Goal: Task Accomplishment & Management: Manage account settings

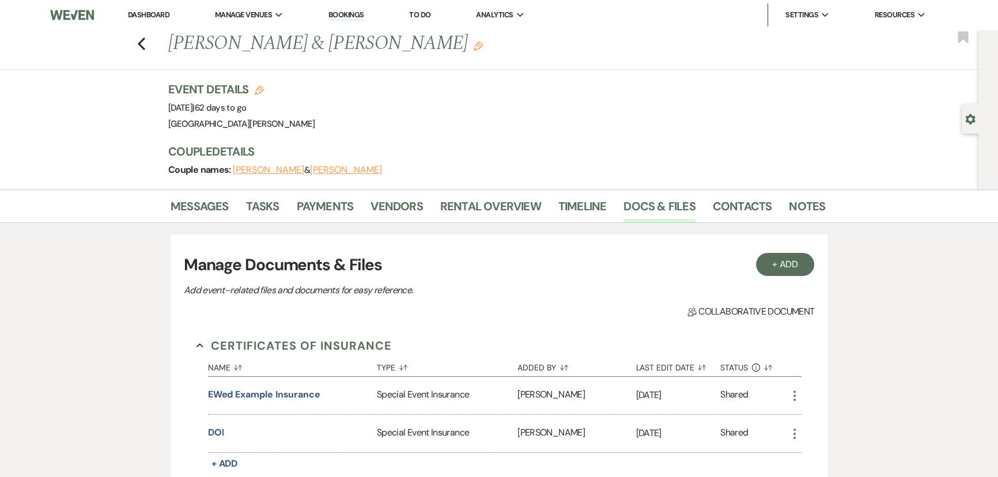
click at [142, 13] on link "Dashboard" at bounding box center [148, 15] width 41 height 10
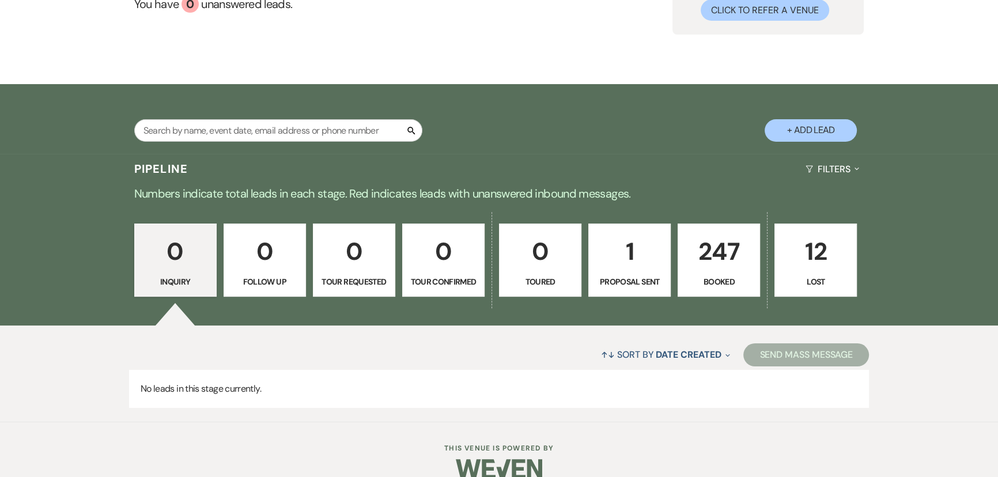
scroll to position [153, 0]
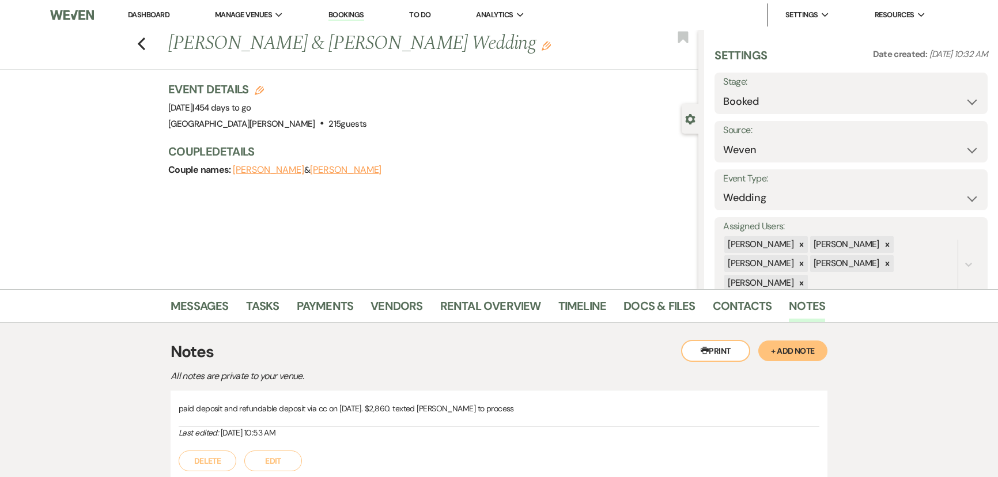
select select "1"
click at [319, 293] on div "Messages Tasks Payments Vendors Rental Overview Timeline Docs & Files Contacts …" at bounding box center [499, 305] width 998 height 33
click at [315, 297] on link "Payments" at bounding box center [325, 309] width 57 height 25
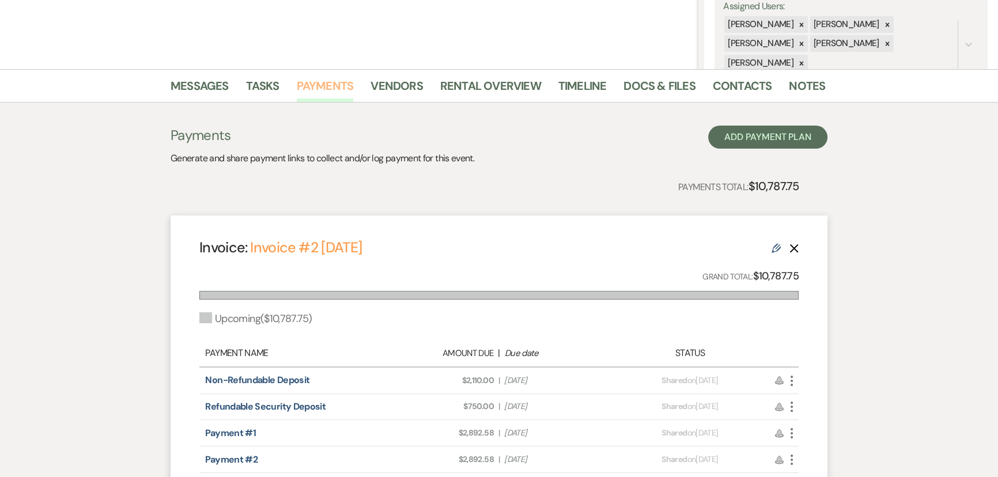
scroll to position [314, 0]
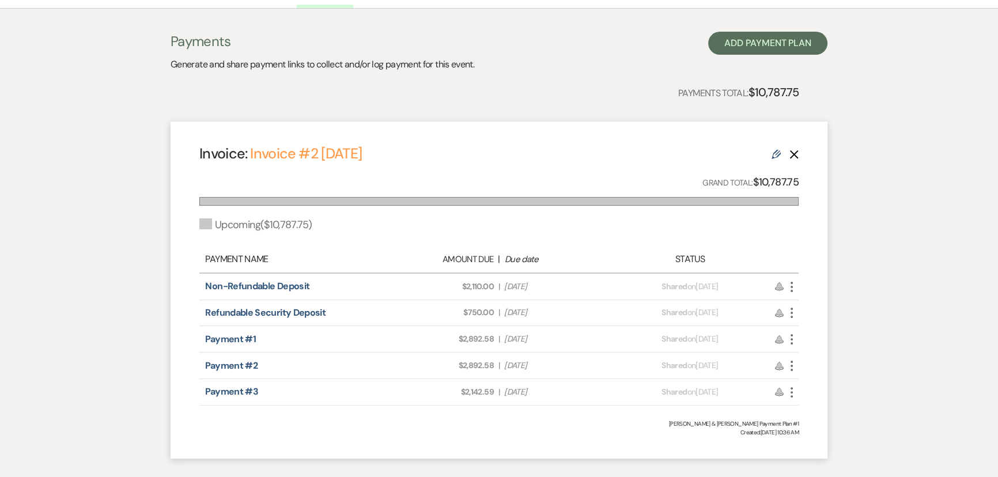
click at [794, 282] on icon "More" at bounding box center [791, 287] width 14 height 14
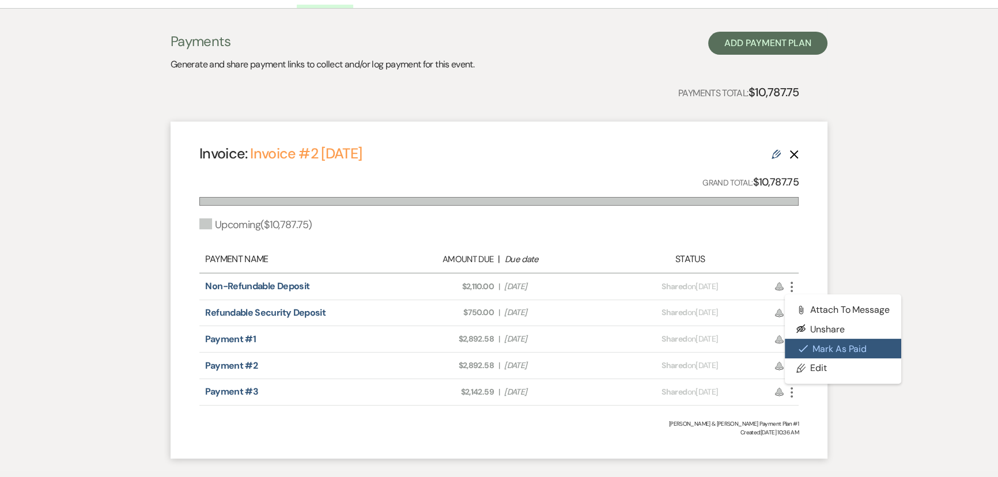
click at [823, 342] on button "Check Mark Mark as Paid" at bounding box center [842, 349] width 116 height 20
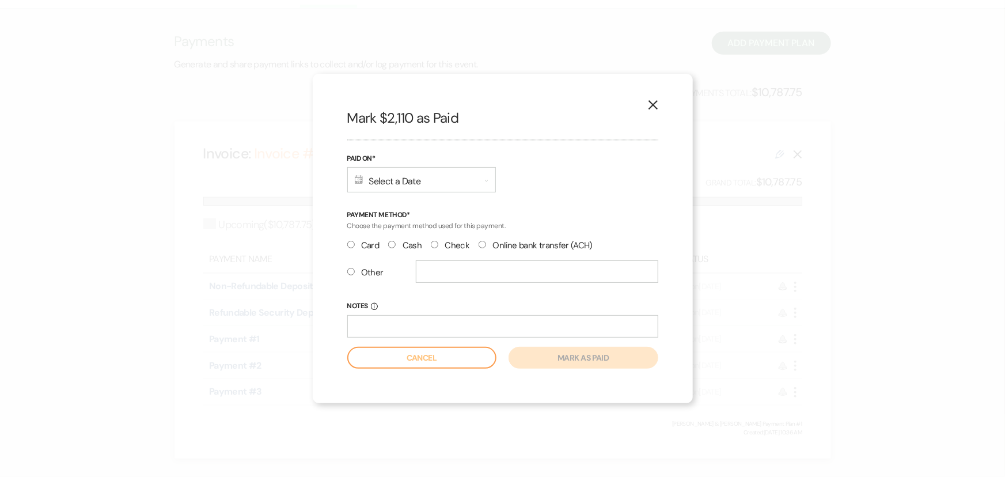
click at [354, 244] on input "Card" at bounding box center [350, 244] width 7 height 7
radio input "true"
click at [408, 187] on div "Calendar Select a Date Expand" at bounding box center [421, 179] width 149 height 25
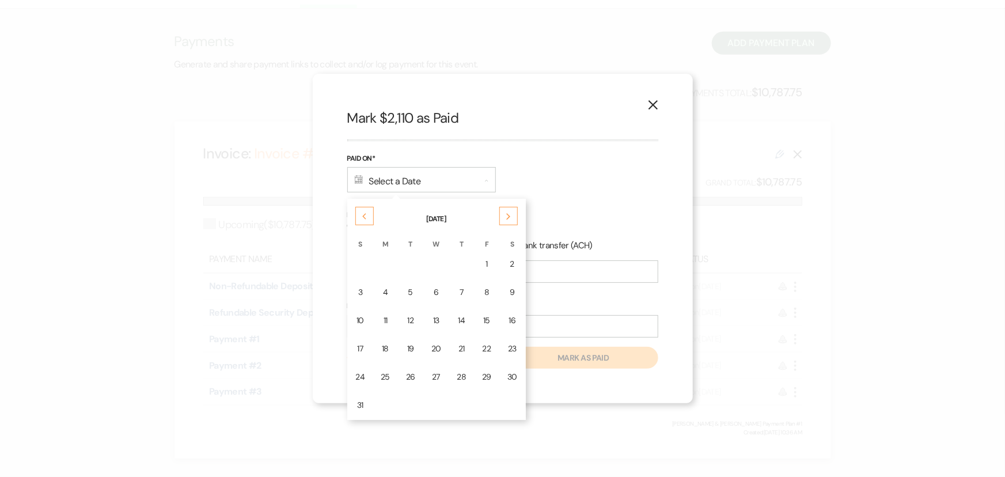
click at [477, 314] on td "15" at bounding box center [487, 320] width 24 height 27
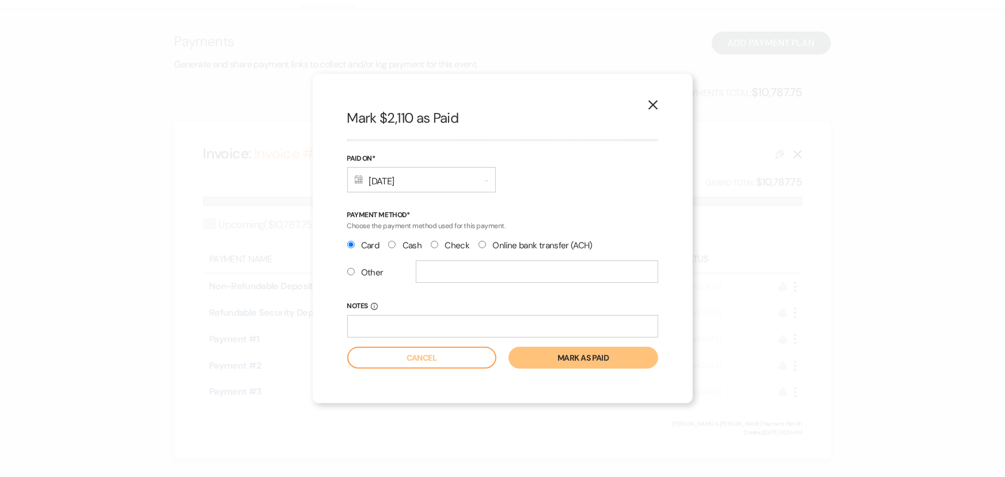
click at [562, 361] on button "Mark as paid" at bounding box center [583, 358] width 149 height 22
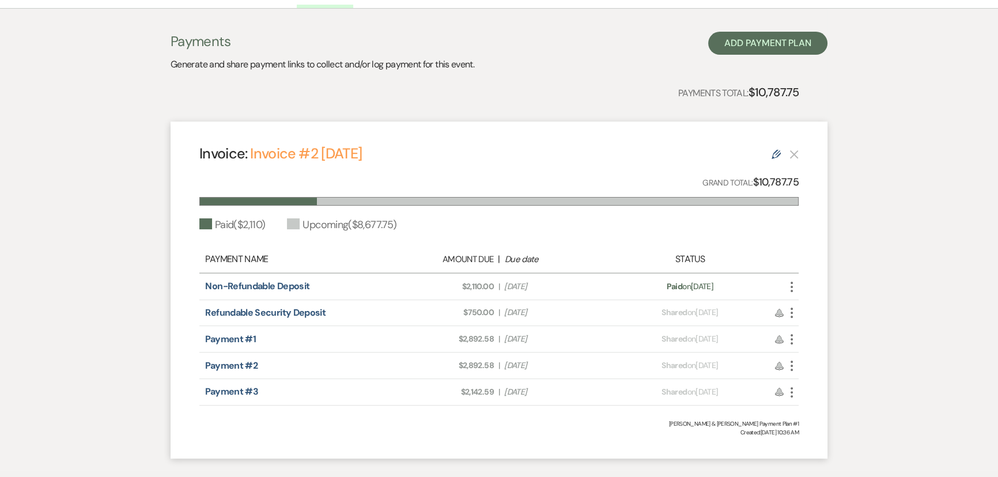
click at [791, 315] on icon "More" at bounding box center [791, 313] width 14 height 14
click at [819, 370] on button "Check Mark Mark as Paid" at bounding box center [842, 375] width 116 height 20
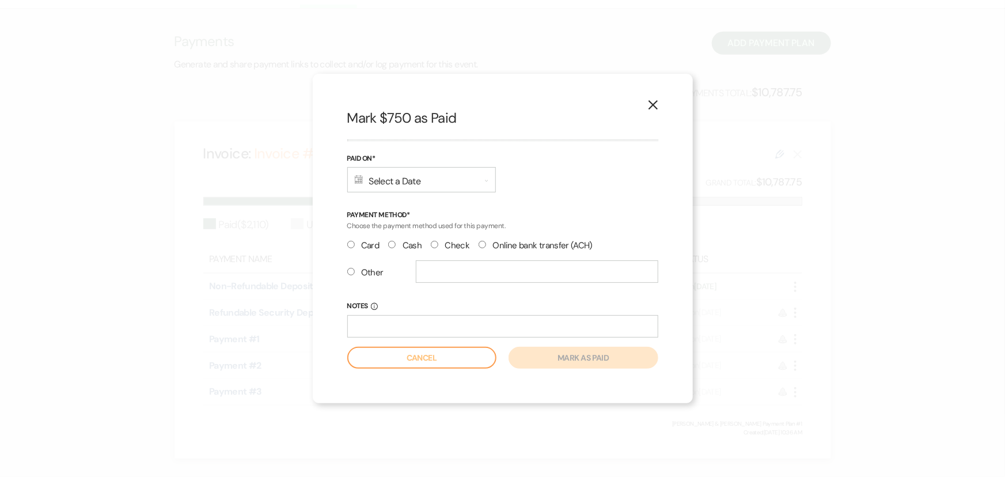
click at [352, 244] on input "Card" at bounding box center [350, 244] width 7 height 7
radio input "true"
click at [496, 271] on input "text" at bounding box center [537, 271] width 242 height 22
click at [399, 190] on div "Calendar Select a Date Expand" at bounding box center [421, 179] width 149 height 25
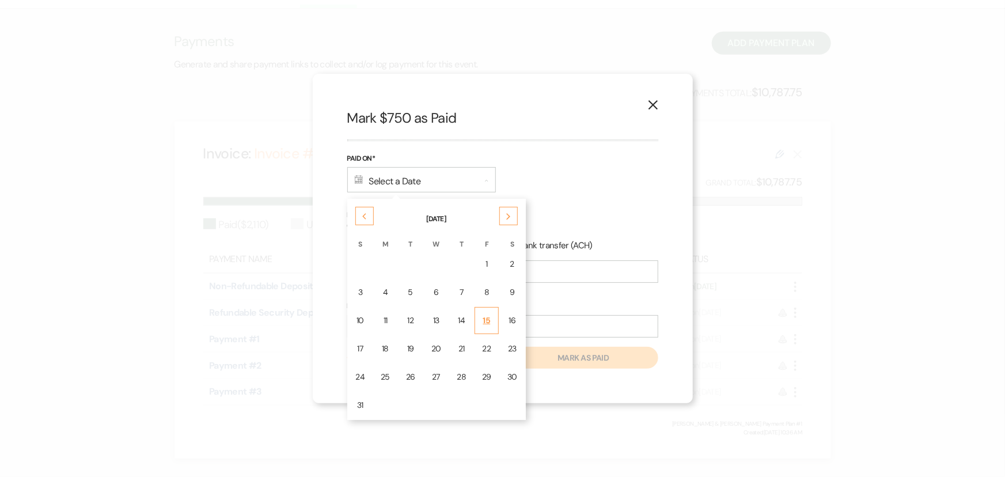
click at [490, 312] on td "15" at bounding box center [487, 320] width 24 height 27
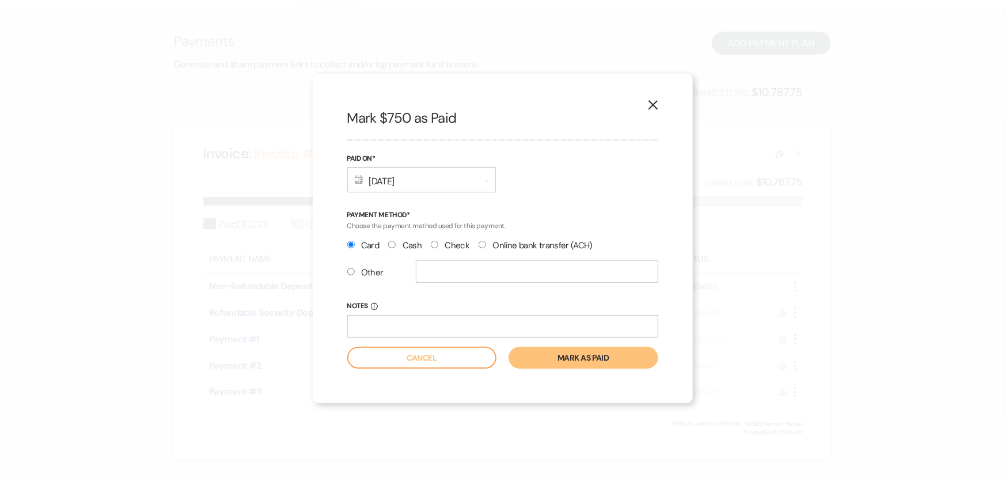
click at [558, 352] on button "Mark as paid" at bounding box center [583, 358] width 149 height 22
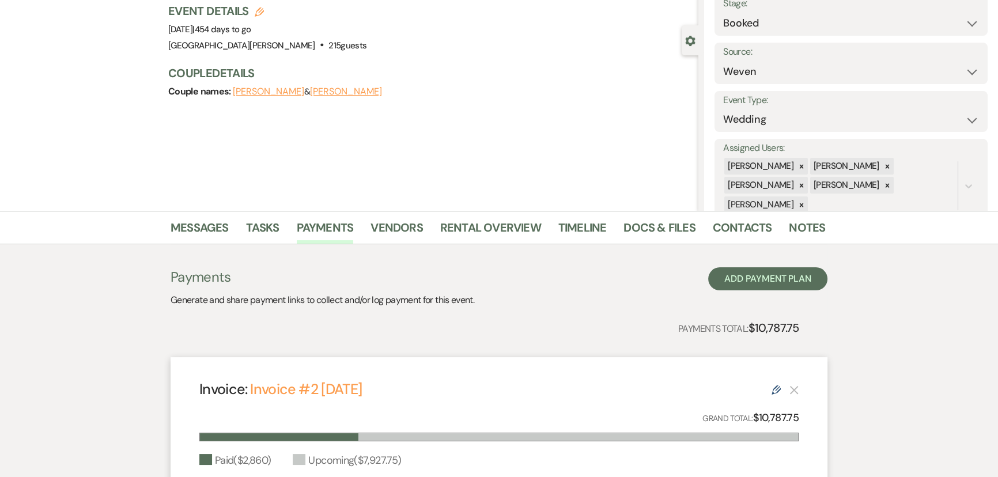
scroll to position [52, 0]
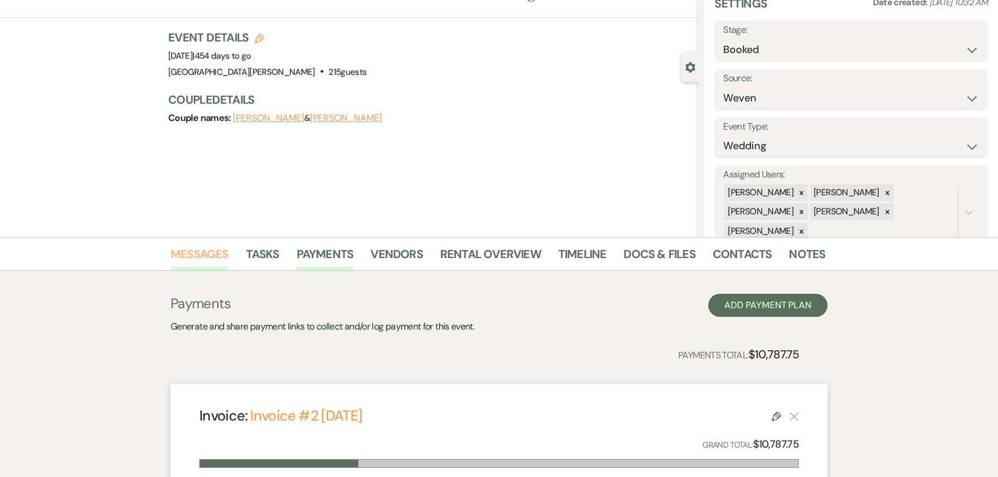
click at [197, 250] on link "Messages" at bounding box center [199, 257] width 58 height 25
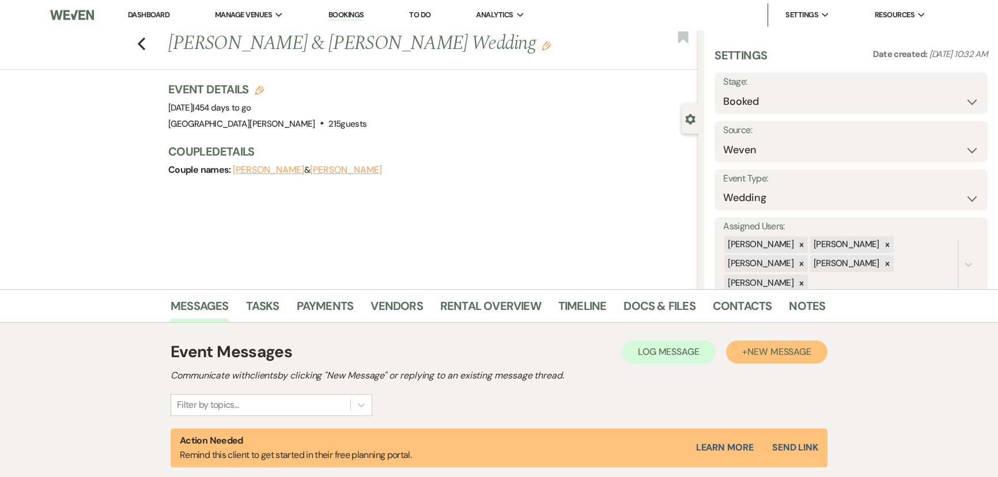
click at [762, 346] on span "New Message" at bounding box center [779, 352] width 64 height 12
click at [762, 351] on span "New Message" at bounding box center [779, 352] width 64 height 12
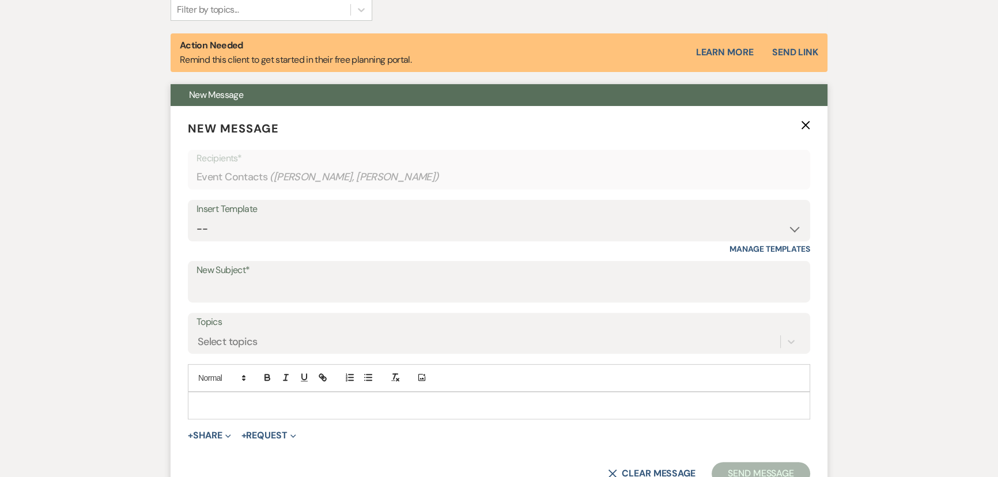
scroll to position [471, 0]
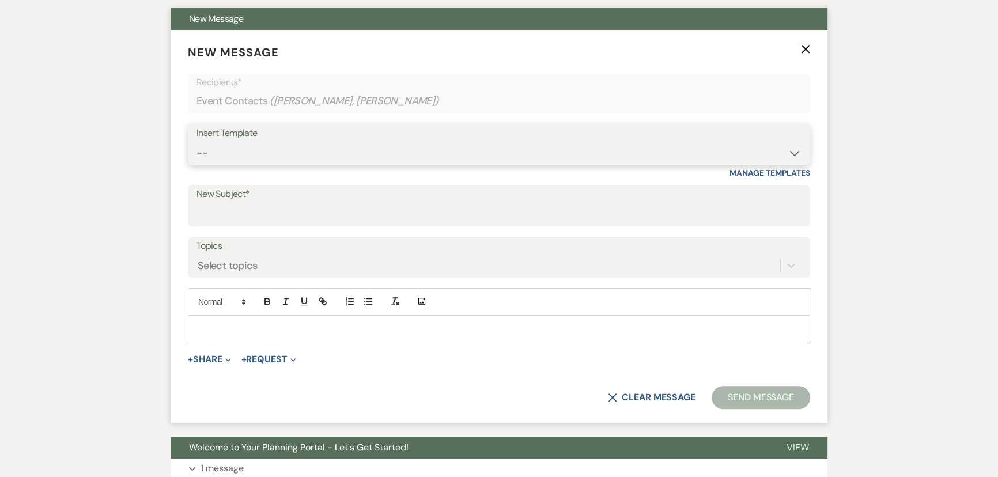
click at [266, 143] on select "-- SVM Initial Inquiry Response SVM Planning Portal Introduction and Booking Pa…" at bounding box center [498, 153] width 605 height 22
select select "4931"
click at [196, 142] on select "-- SVM Initial Inquiry Response SVM Planning Portal Introduction and Booking Pa…" at bounding box center [498, 153] width 605 height 22
type input "Vendor Contracts"
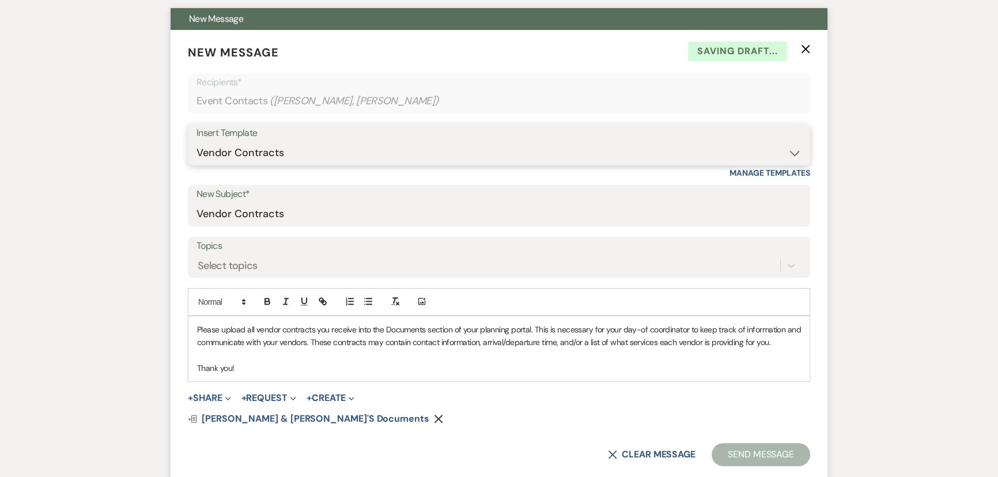
click at [772, 151] on select "-- SVM Initial Inquiry Response SVM Planning Portal Introduction and Booking Pa…" at bounding box center [498, 153] width 605 height 22
select select "4984"
click at [196, 142] on select "-- SVM Initial Inquiry Response SVM Planning Portal Introduction and Booking Pa…" at bounding box center [498, 153] width 605 height 22
type input "Your Contract for Stone Valley Meadows!"
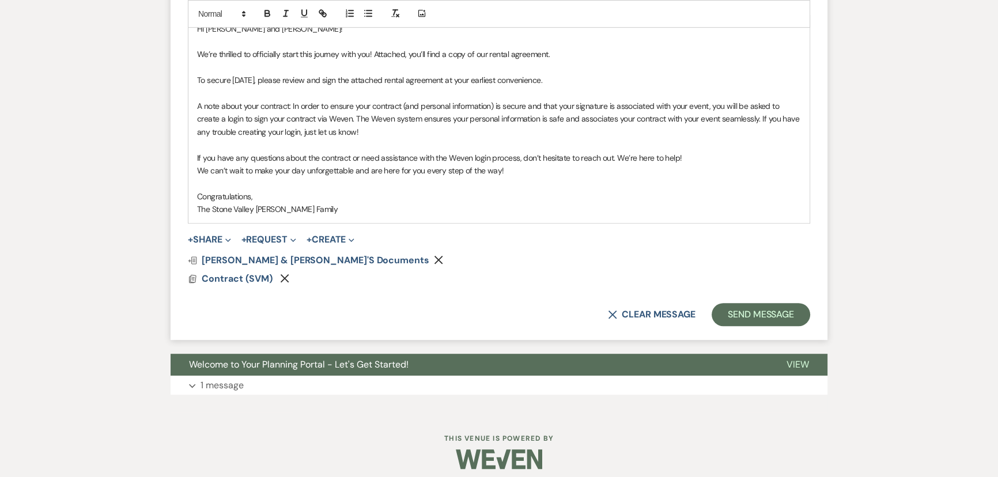
scroll to position [780, 0]
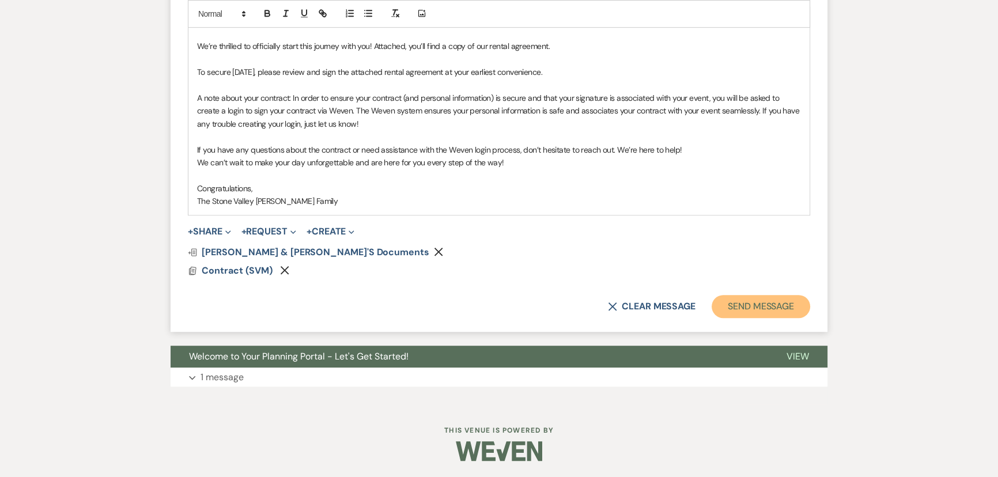
click at [731, 302] on button "Send Message" at bounding box center [760, 306] width 98 height 23
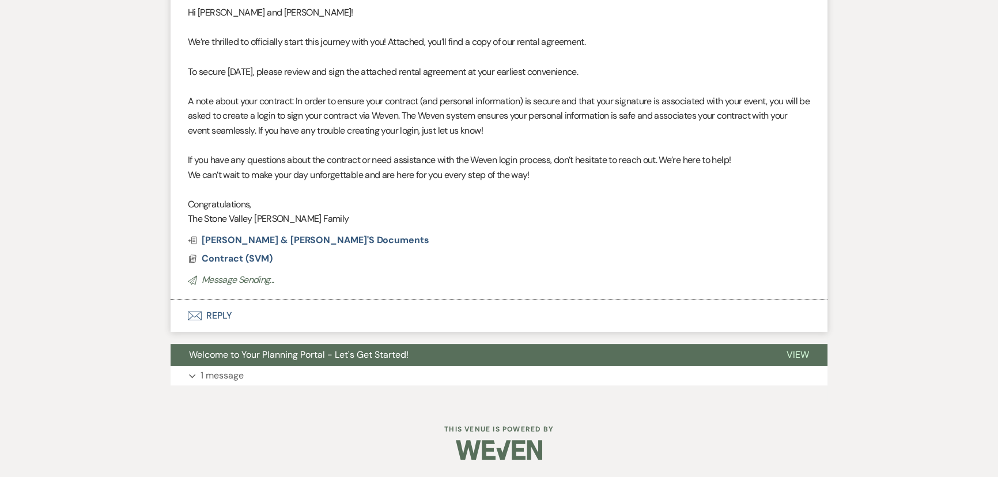
scroll to position [352, 0]
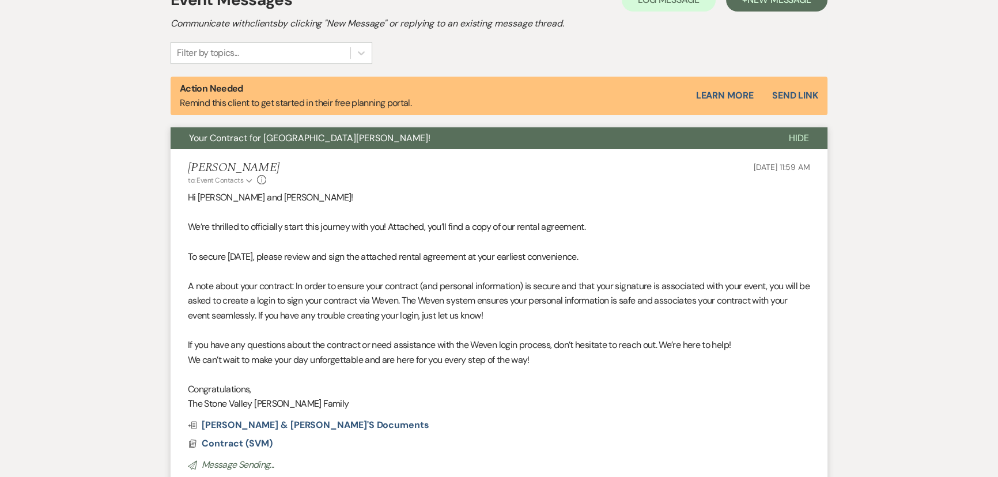
click at [795, 139] on span "Hide" at bounding box center [798, 138] width 20 height 12
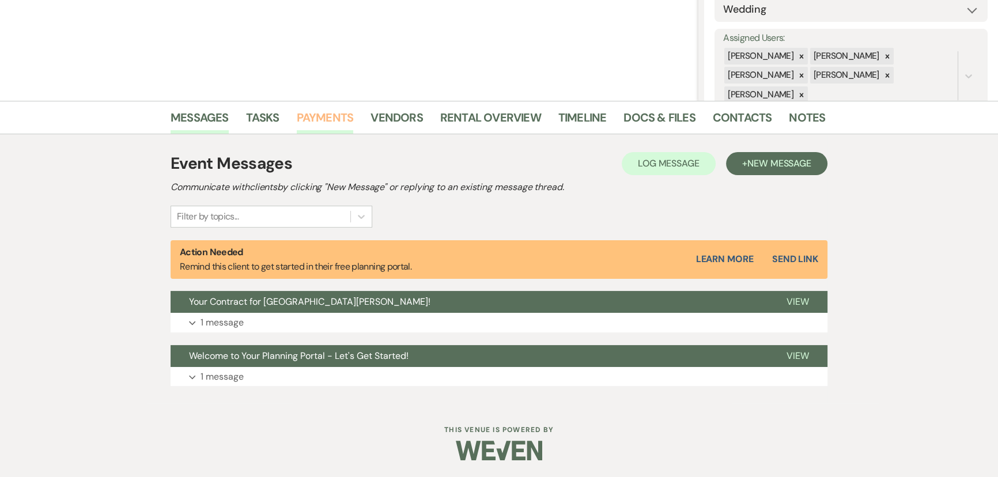
click at [335, 124] on link "Payments" at bounding box center [325, 120] width 57 height 25
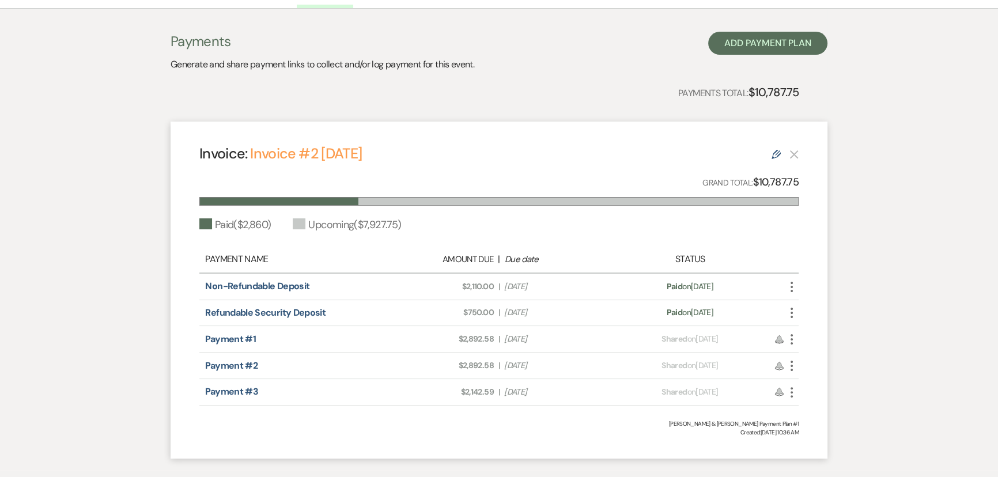
scroll to position [52, 0]
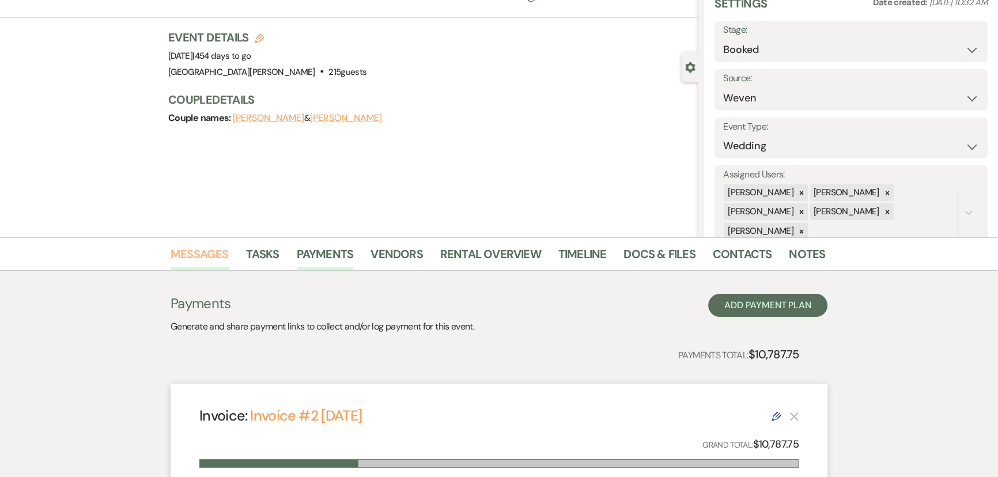
click at [208, 258] on link "Messages" at bounding box center [199, 257] width 58 height 25
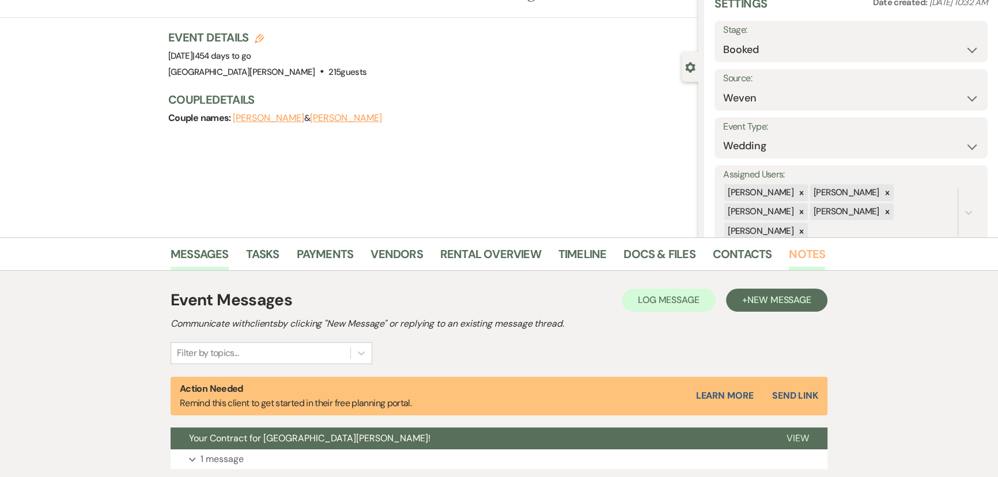
click at [795, 255] on link "Notes" at bounding box center [806, 257] width 36 height 25
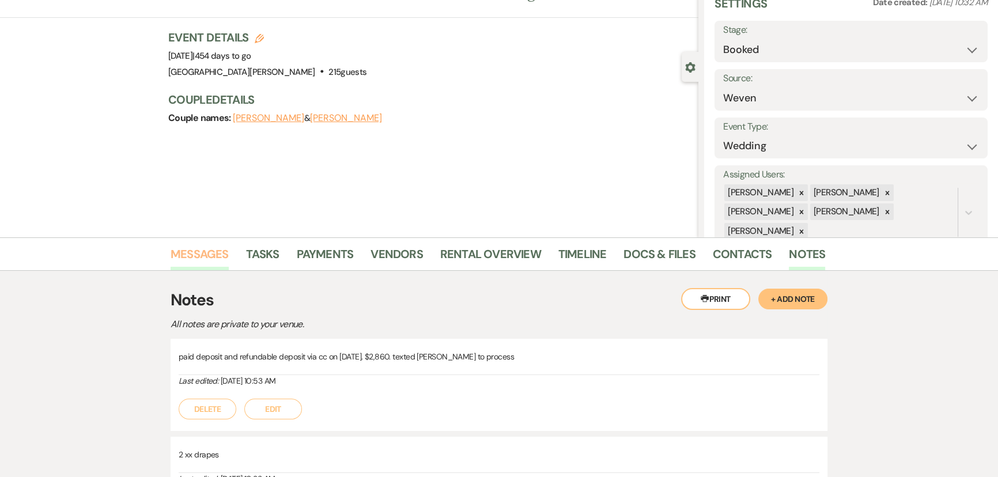
click at [218, 258] on link "Messages" at bounding box center [199, 257] width 58 height 25
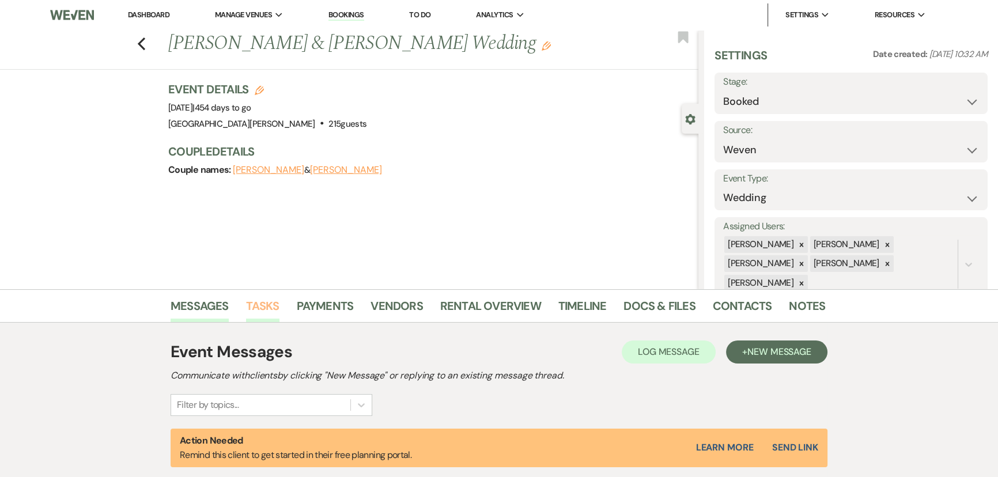
click at [264, 311] on link "Tasks" at bounding box center [262, 309] width 33 height 25
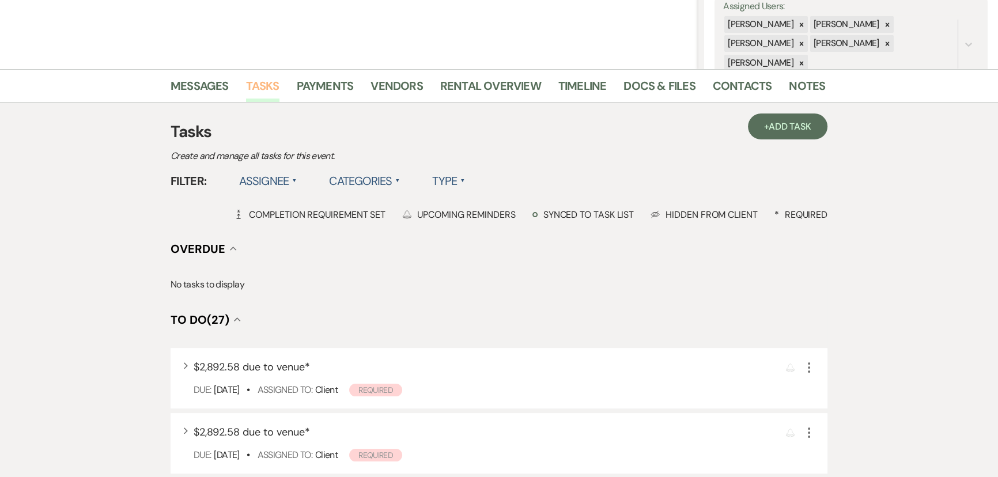
scroll to position [157, 0]
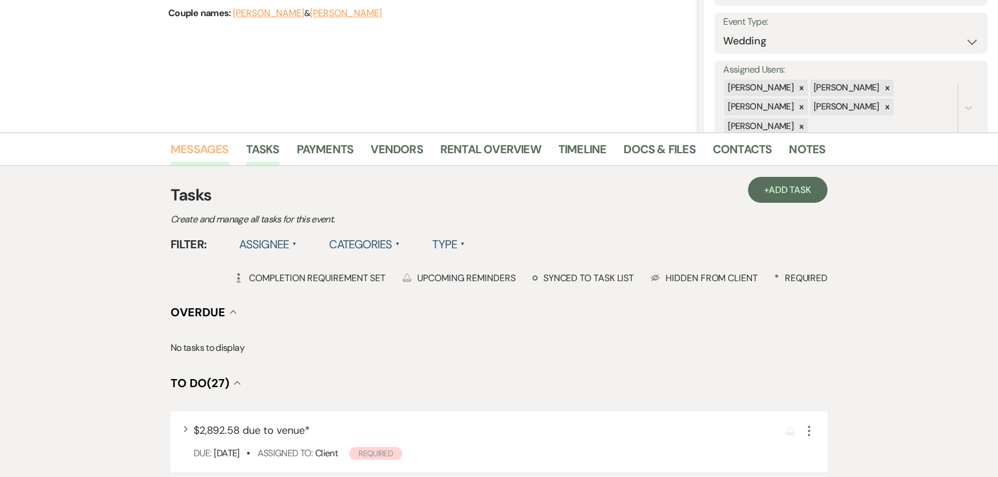
click at [198, 142] on link "Messages" at bounding box center [199, 152] width 58 height 25
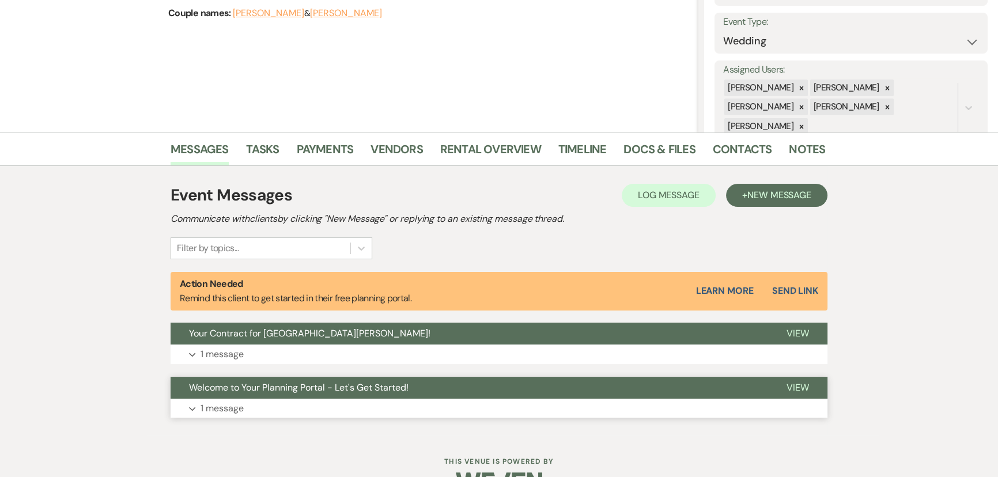
click at [311, 410] on button "Expand 1 message" at bounding box center [498, 409] width 657 height 20
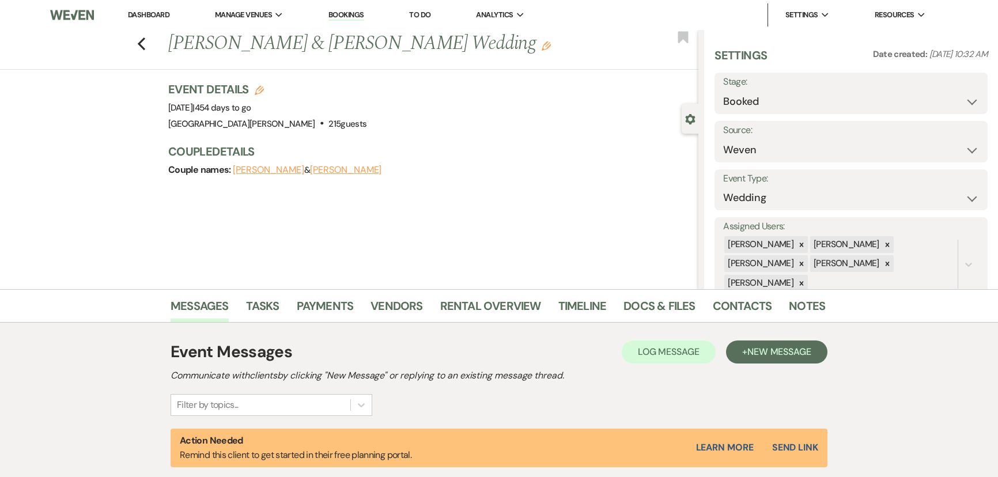
click at [0, 0] on li "[GEOGRAPHIC_DATA][PERSON_NAME]" at bounding box center [0, 0] width 0 height 0
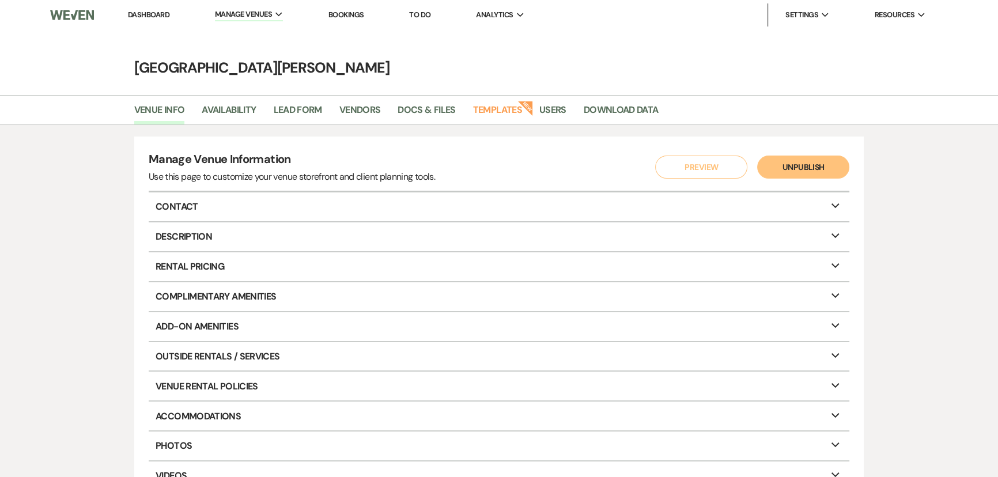
click at [141, 14] on link "Dashboard" at bounding box center [148, 15] width 41 height 10
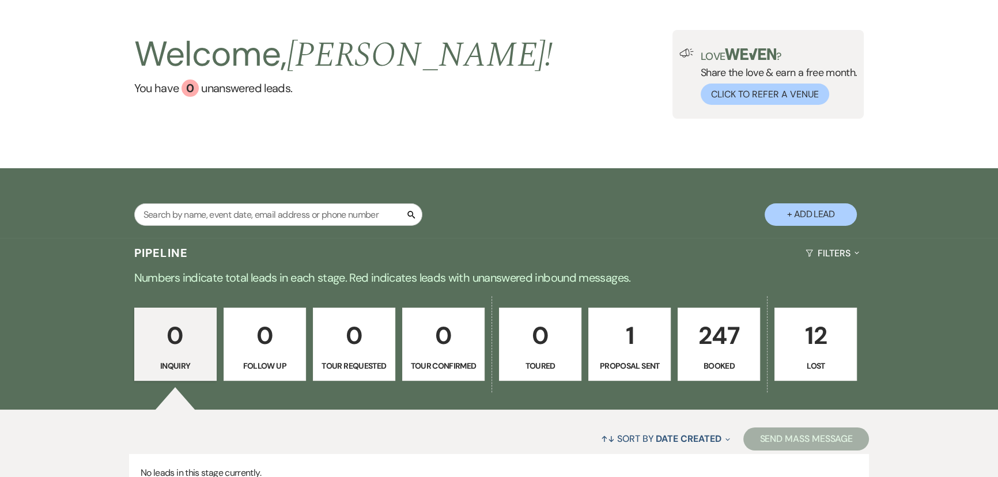
scroll to position [104, 0]
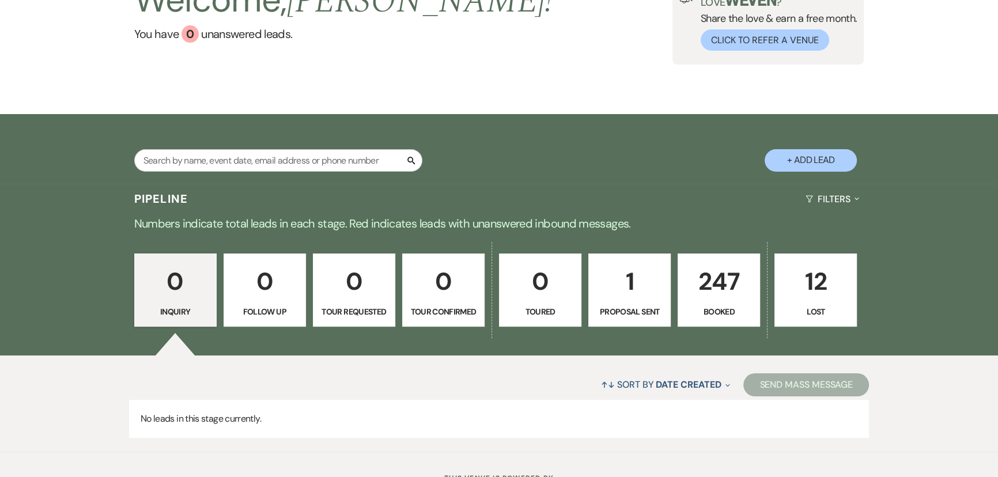
click at [731, 290] on p "247" at bounding box center [718, 281] width 67 height 39
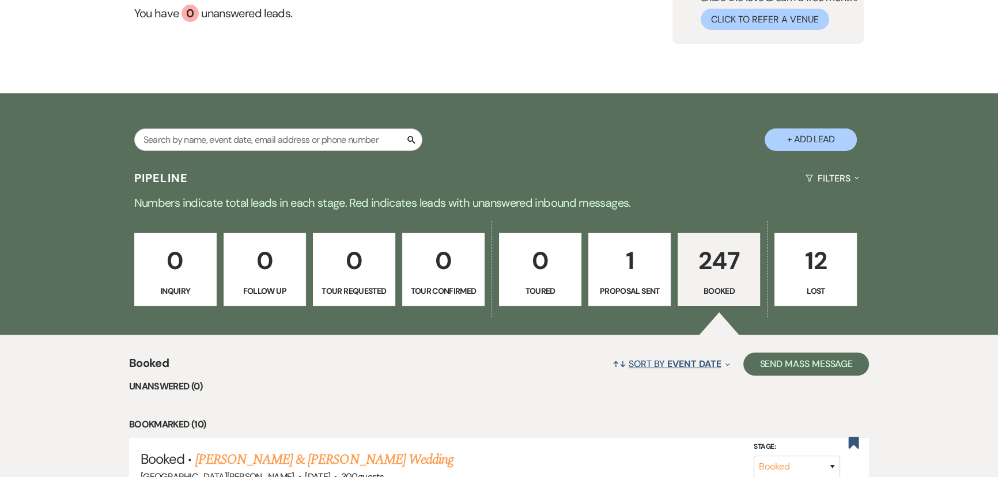
scroll to position [282, 0]
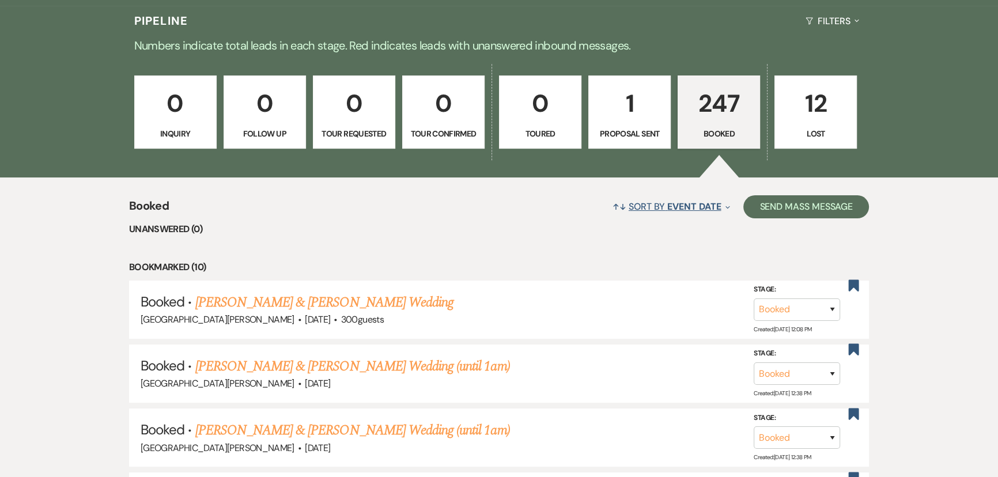
click at [697, 207] on span "Event Date" at bounding box center [694, 206] width 54 height 12
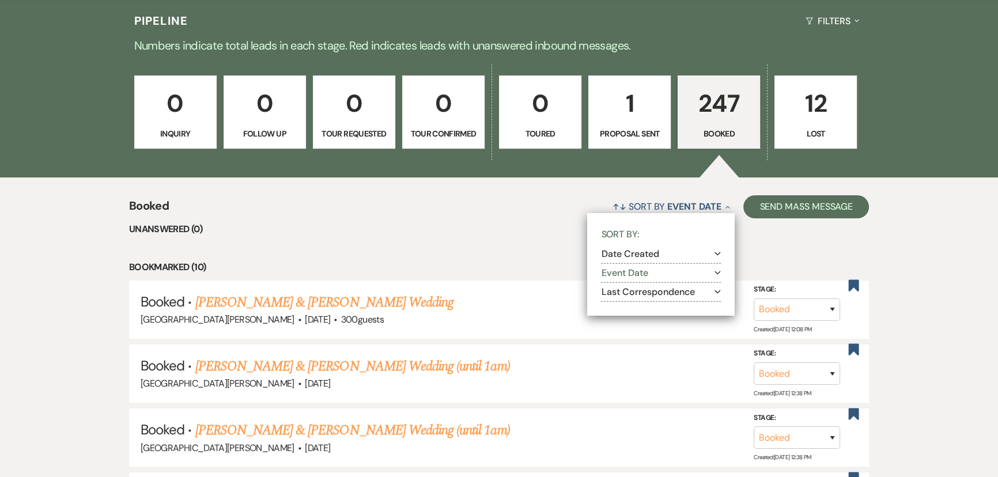
click at [665, 253] on button "Date Created Expand" at bounding box center [661, 253] width 120 height 9
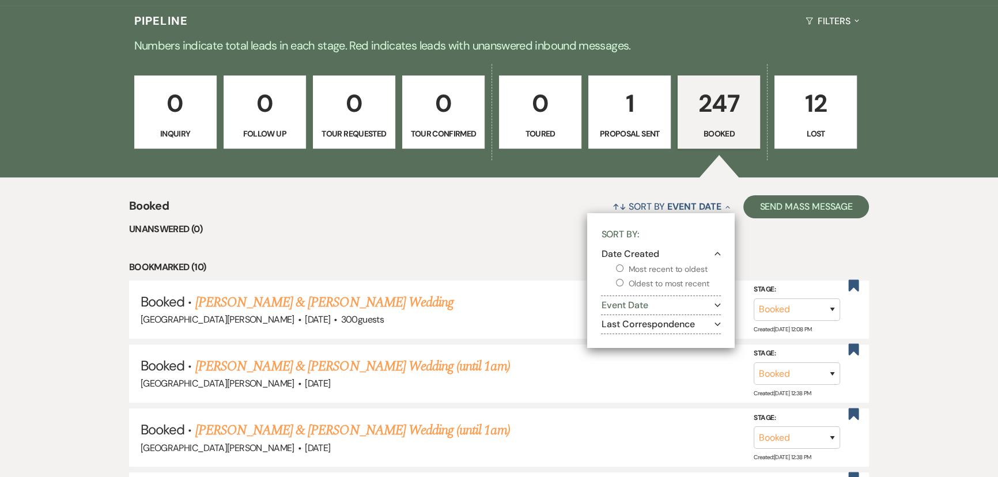
click at [668, 271] on label "Most recent to oldest" at bounding box center [668, 269] width 105 height 14
click at [623, 271] on input "Most recent to oldest" at bounding box center [619, 267] width 7 height 7
radio input "true"
click at [504, 226] on li "Unanswered (0)" at bounding box center [499, 229] width 740 height 15
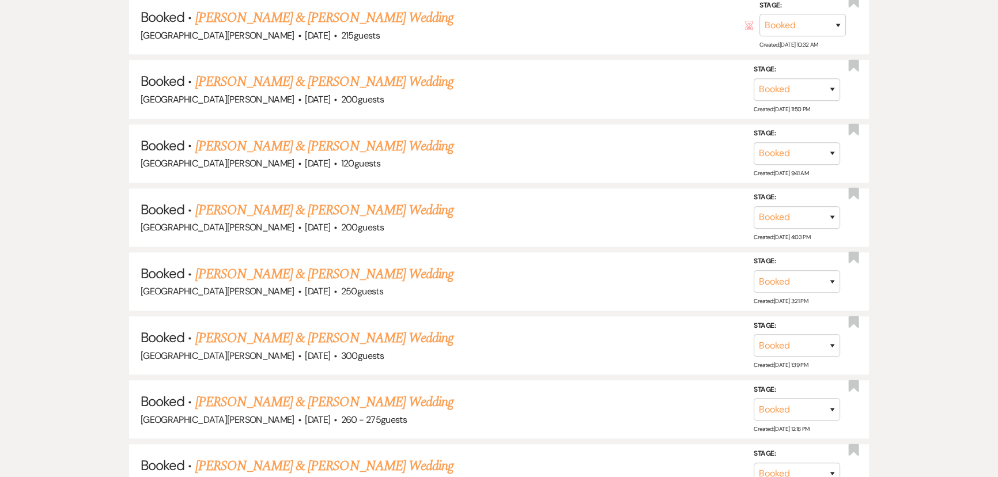
scroll to position [1256, 0]
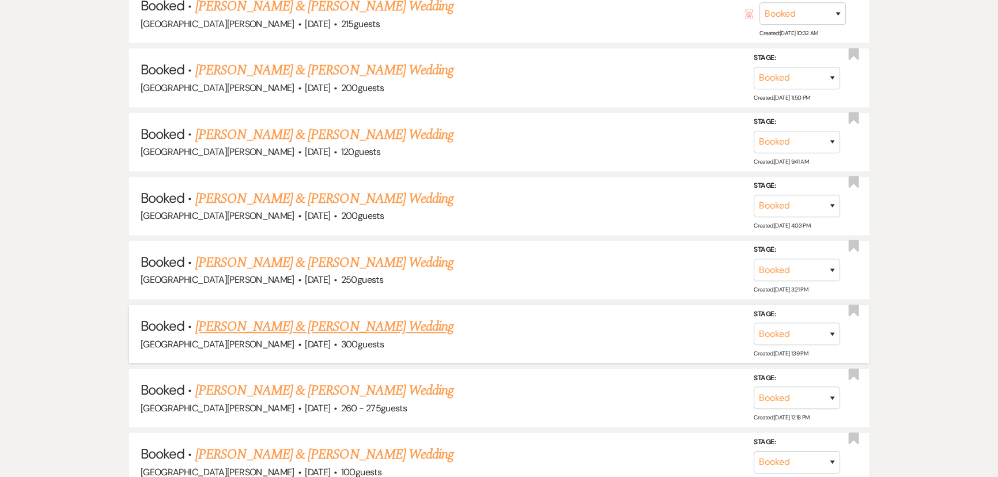
click at [354, 316] on link "Laura Smith & Robbie Johnson's Wedding" at bounding box center [324, 326] width 258 height 21
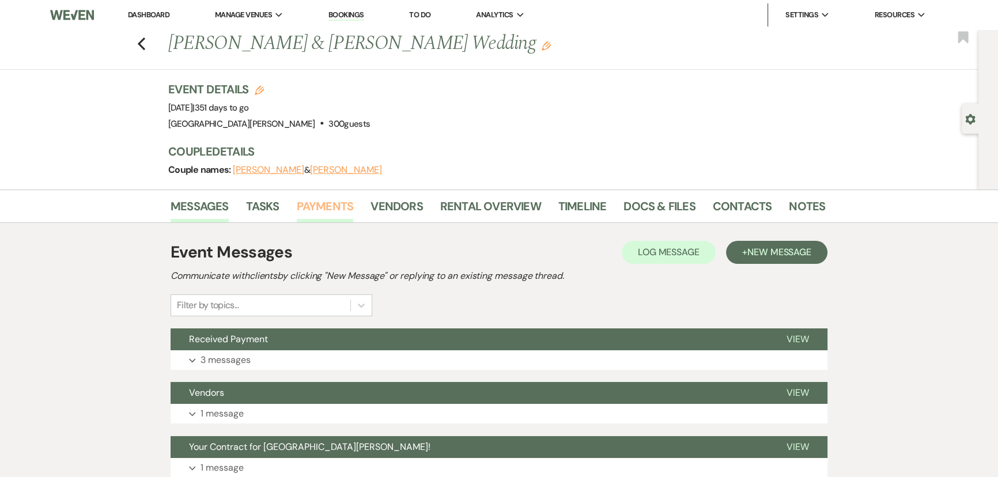
click at [312, 198] on link "Payments" at bounding box center [325, 209] width 57 height 25
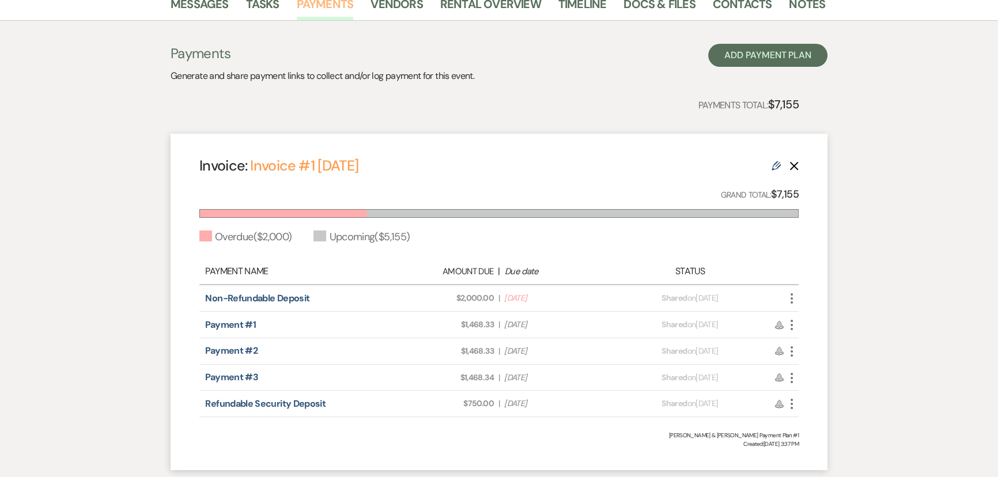
scroll to position [209, 0]
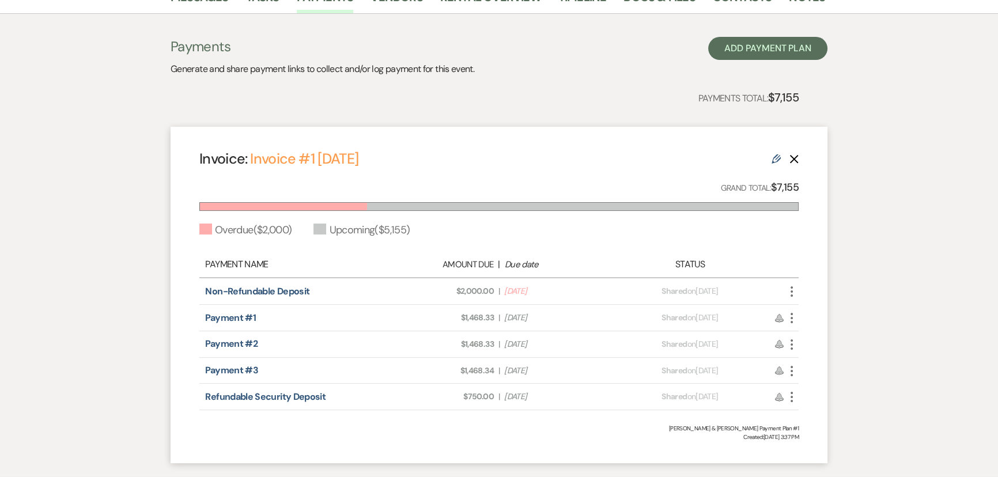
drag, startPoint x: 552, startPoint y: 311, endPoint x: 536, endPoint y: 311, distance: 15.6
click at [548, 312] on span "Due Date Nov 1, 2025" at bounding box center [557, 318] width 106 height 12
drag, startPoint x: 536, startPoint y: 311, endPoint x: 511, endPoint y: 310, distance: 25.3
click at [511, 310] on div "Payment #1 Amount Due: $1,468.33 | Due Date Nov 1, 2025 Payment status: Shared …" at bounding box center [498, 318] width 599 height 26
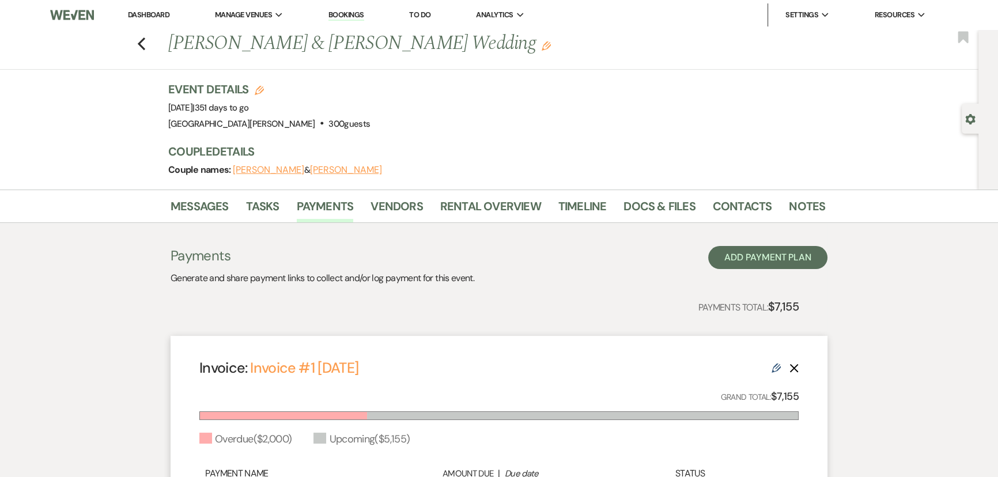
scroll to position [280, 0]
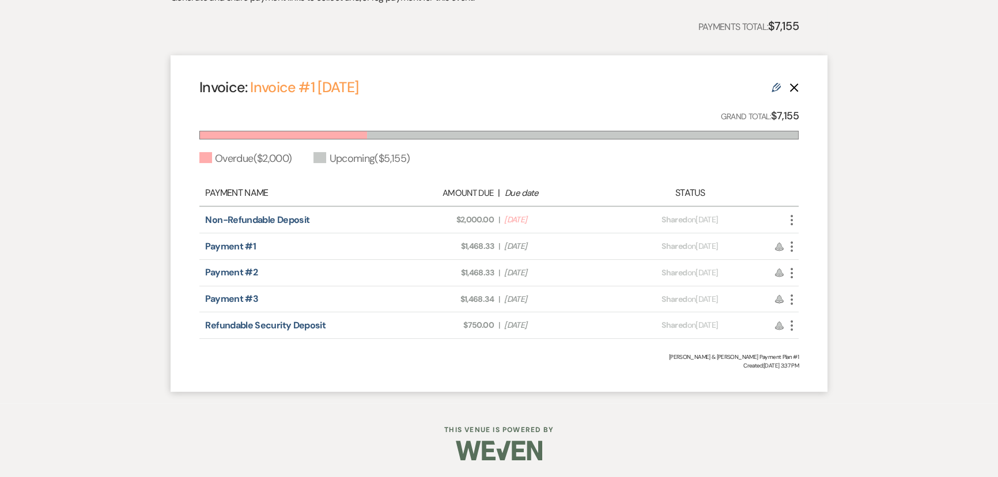
drag, startPoint x: 564, startPoint y: 270, endPoint x: 517, endPoint y: 270, distance: 47.8
click at [517, 270] on span "Due Date Feb 1, 2026" at bounding box center [557, 273] width 106 height 12
drag, startPoint x: 570, startPoint y: 297, endPoint x: 536, endPoint y: 304, distance: 34.6
click at [536, 304] on span "Due Date May 1, 2026" at bounding box center [557, 299] width 106 height 12
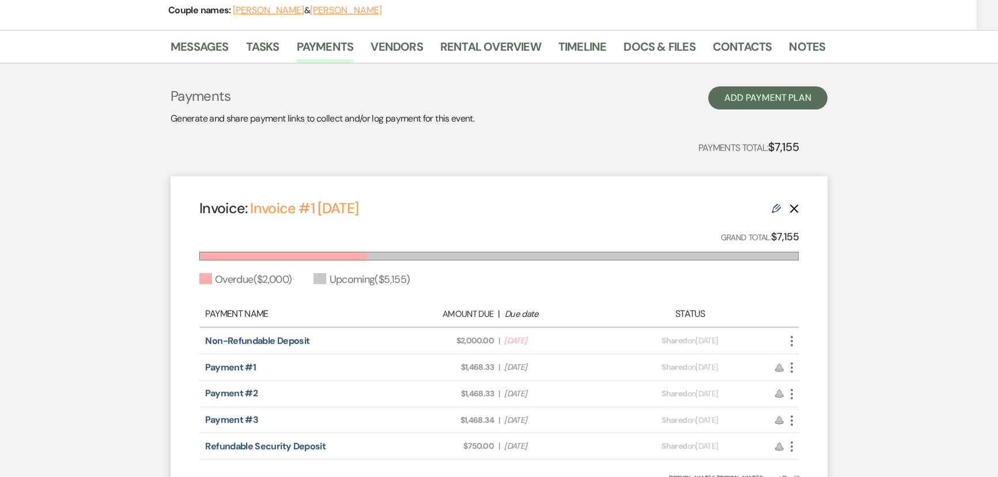
scroll to position [0, 0]
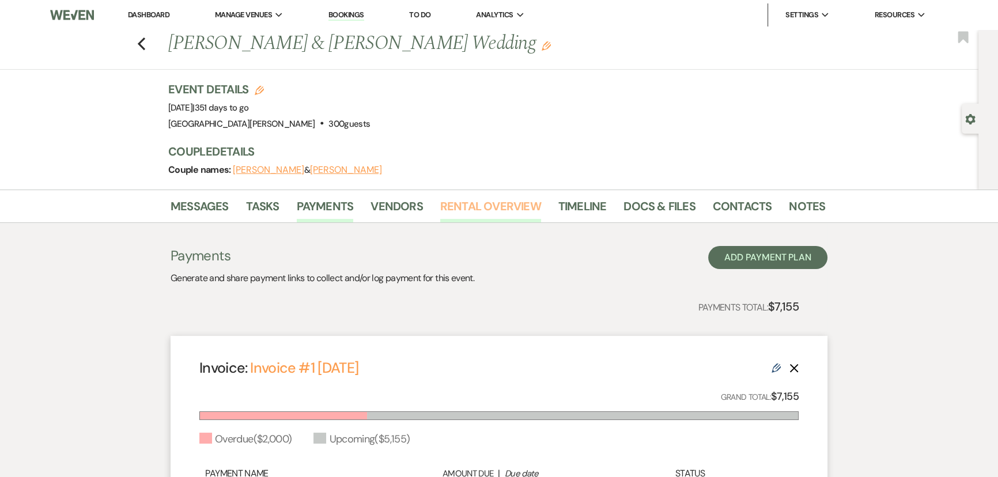
click at [458, 197] on link "Rental Overview" at bounding box center [490, 209] width 101 height 25
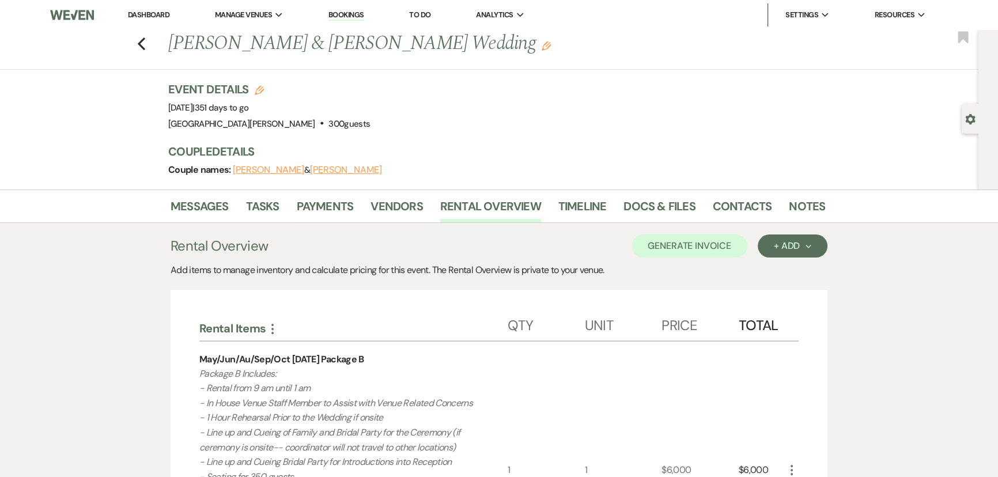
drag, startPoint x: 237, startPoint y: 107, endPoint x: 261, endPoint y: 107, distance: 23.6
click at [249, 107] on span "Event Date: Sunday, August 2nd, 2026 | 351 days to go" at bounding box center [208, 108] width 81 height 12
click at [145, 40] on use "button" at bounding box center [141, 43] width 7 height 13
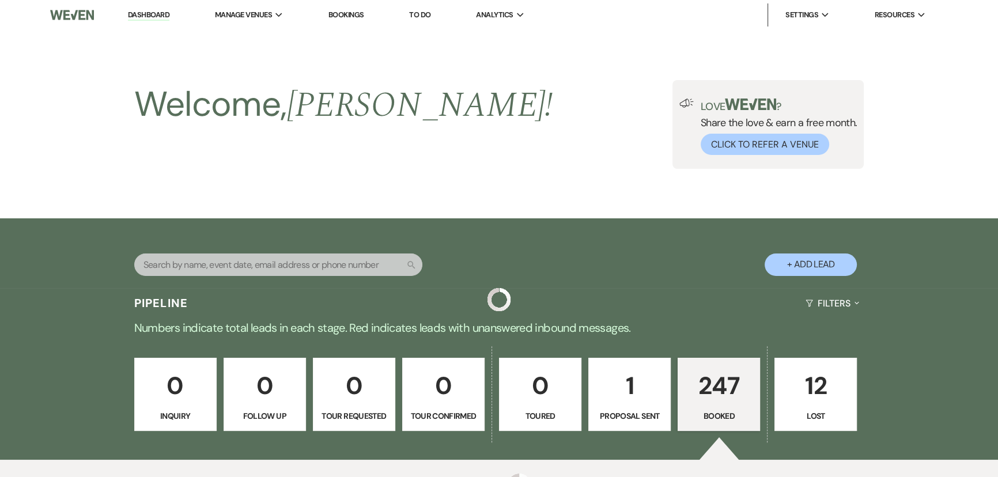
scroll to position [1256, 0]
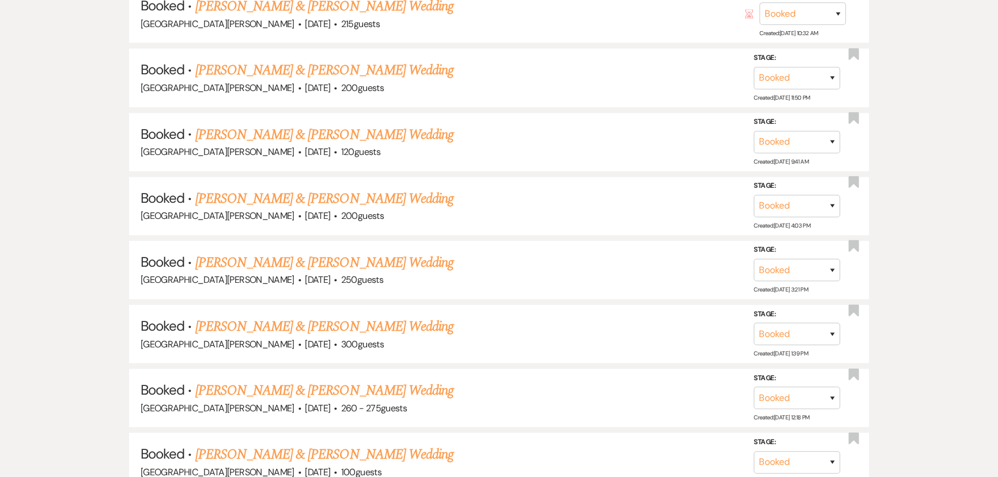
drag, startPoint x: 331, startPoint y: 251, endPoint x: 333, endPoint y: 202, distance: 49.6
click at [331, 252] on link "Myriam Alexis & Lucas Brown's Wedding" at bounding box center [324, 262] width 258 height 21
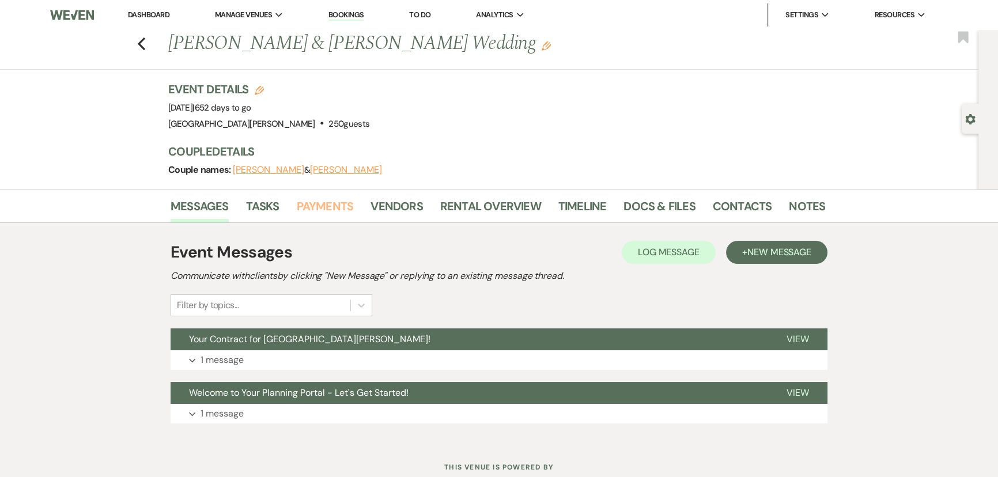
click at [333, 202] on link "Payments" at bounding box center [325, 209] width 57 height 25
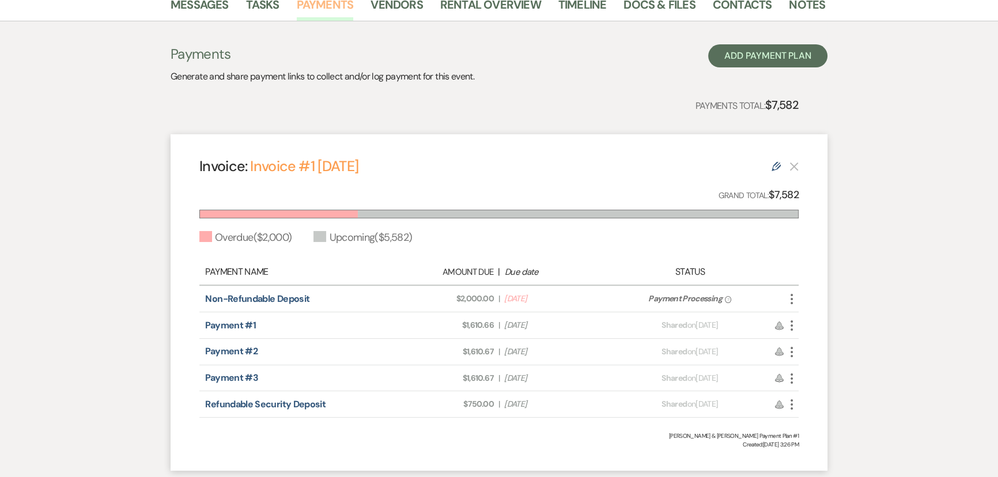
scroll to position [209, 0]
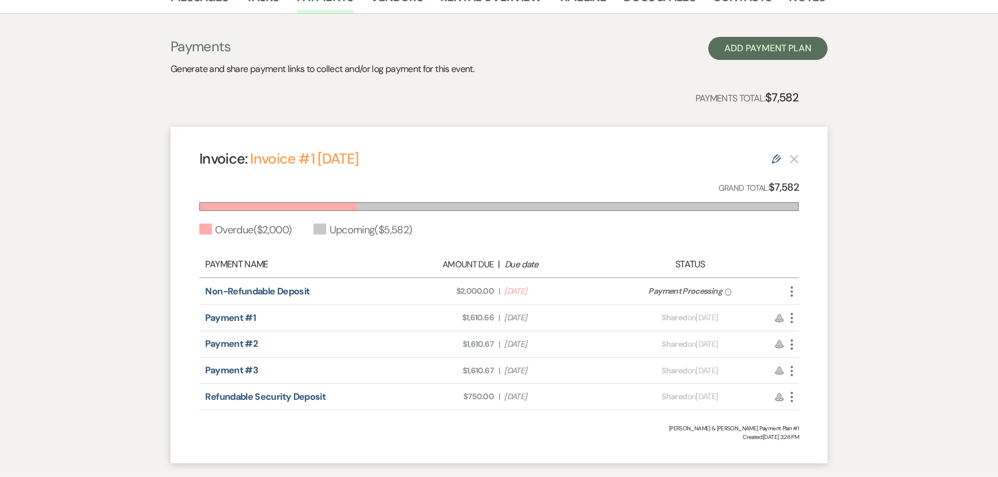
drag, startPoint x: 511, startPoint y: 317, endPoint x: 551, endPoint y: 321, distance: 39.9
click at [551, 321] on span "Due Date Nov 1, 2025" at bounding box center [557, 318] width 106 height 12
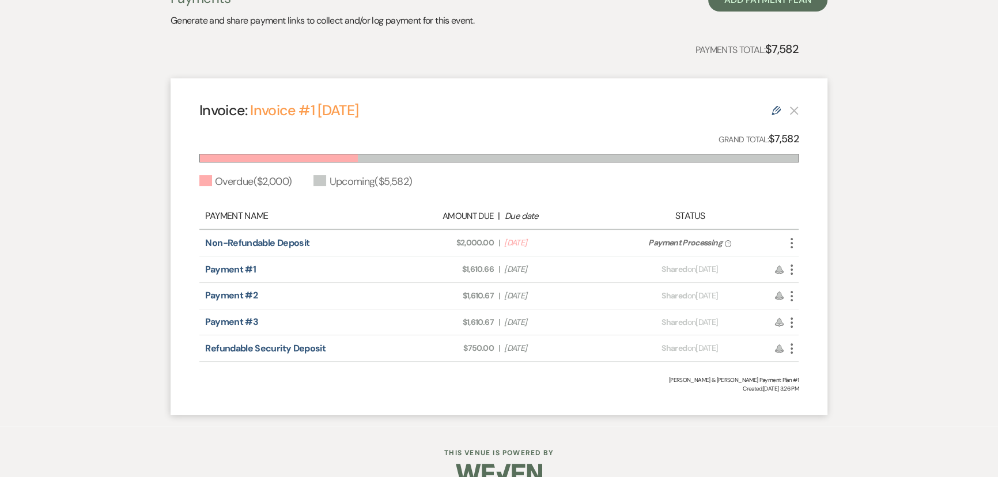
scroll to position [261, 0]
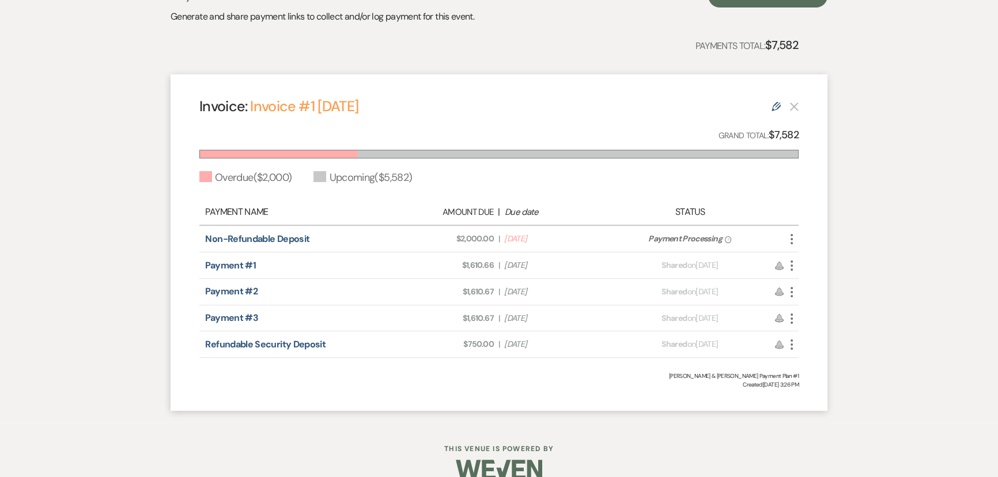
drag, startPoint x: 548, startPoint y: 286, endPoint x: 523, endPoint y: 295, distance: 27.0
click at [523, 295] on span "Due Date Nov 1, 2026" at bounding box center [557, 292] width 106 height 12
drag, startPoint x: 549, startPoint y: 320, endPoint x: 513, endPoint y: 320, distance: 36.9
click at [513, 320] on span "Due Date Feb 1, 2027" at bounding box center [557, 318] width 106 height 12
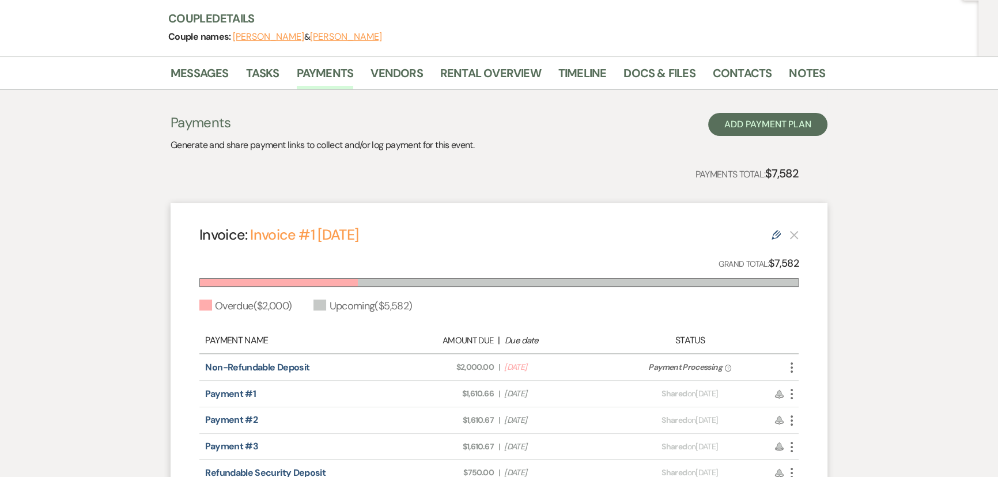
scroll to position [0, 0]
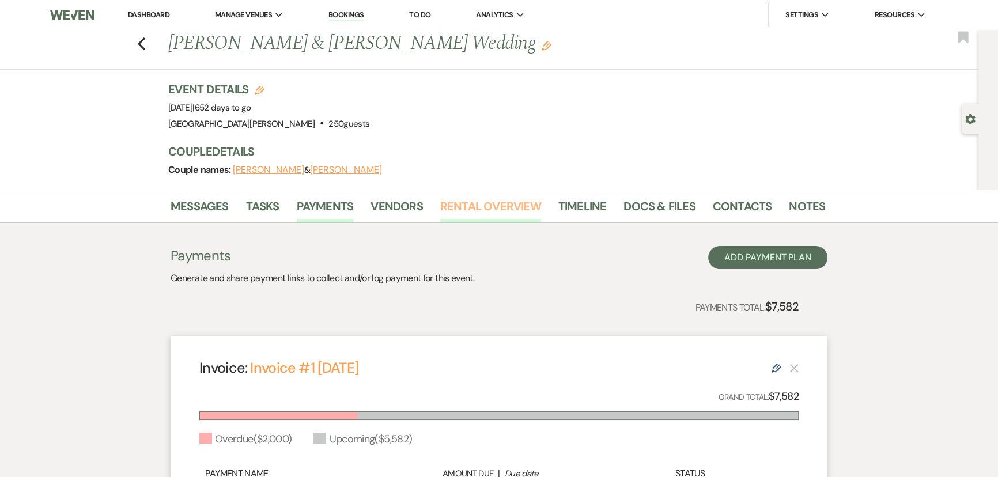
click at [472, 207] on link "Rental Overview" at bounding box center [490, 209] width 101 height 25
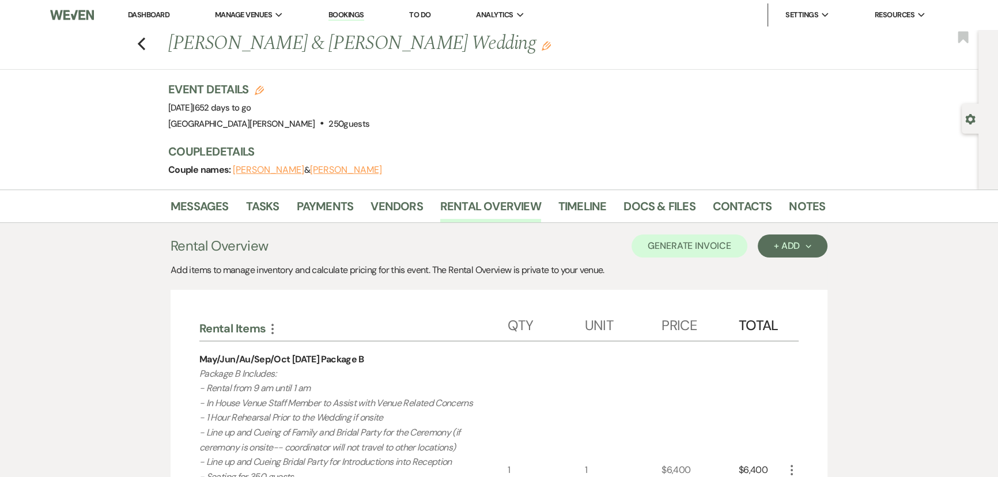
drag, startPoint x: 220, startPoint y: 109, endPoint x: 259, endPoint y: 104, distance: 39.4
click at [251, 104] on span "Event Date: Sunday, May 30th, 2027 | 652 days to go" at bounding box center [209, 108] width 83 height 12
